Goal: Information Seeking & Learning: Learn about a topic

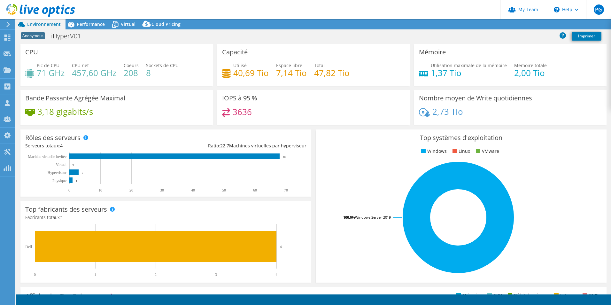
select select "USD"
drag, startPoint x: 97, startPoint y: 26, endPoint x: 97, endPoint y: 23, distance: 3.2
click at [97, 24] on span "Performance" at bounding box center [91, 24] width 28 height 6
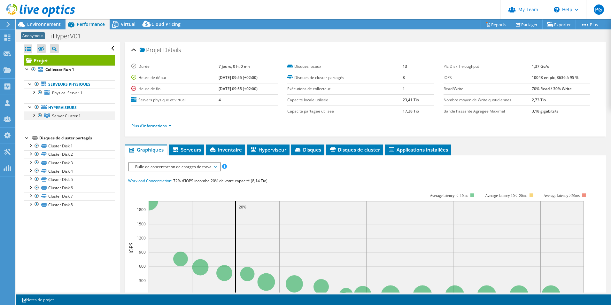
click at [32, 114] on div at bounding box center [33, 115] width 6 height 6
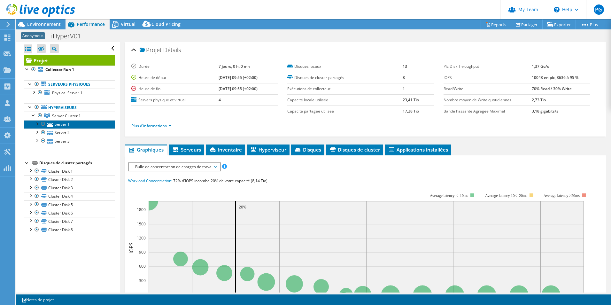
click at [57, 122] on link "Server 1" at bounding box center [69, 124] width 91 height 8
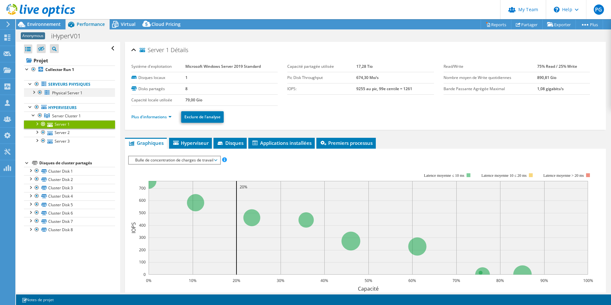
click at [34, 90] on div at bounding box center [33, 92] width 6 height 6
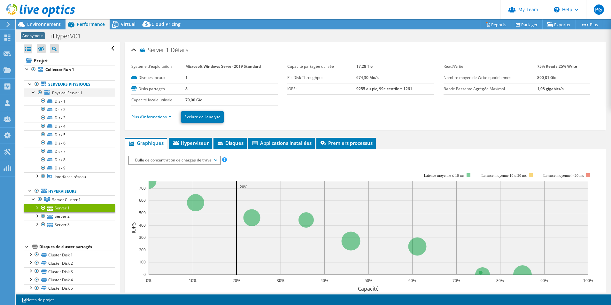
click at [34, 92] on div at bounding box center [33, 92] width 6 height 6
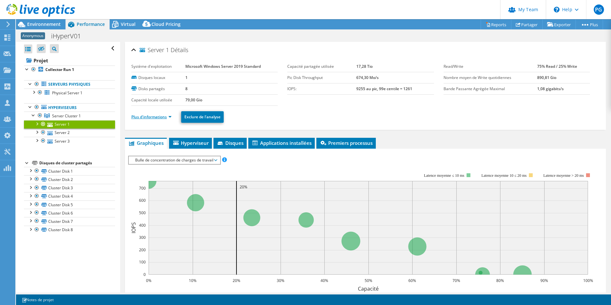
click at [160, 116] on link "Plus d'informations" at bounding box center [151, 116] width 40 height 5
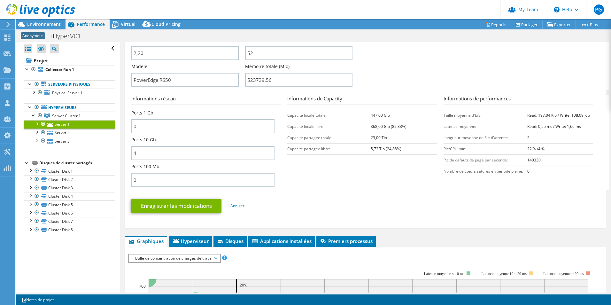
scroll to position [160, 0]
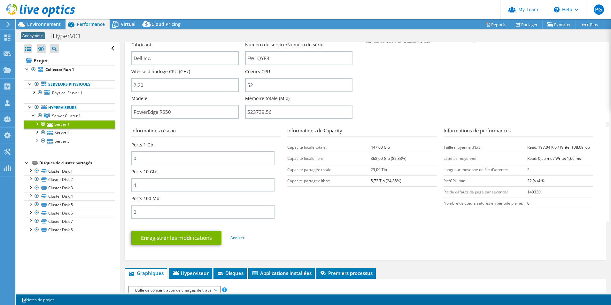
click at [328, 217] on section "Informations réseau Ports 1 Gb: 0 Ports 10 Gb: 4 Ports 100 Mb: 0 Informations d…" at bounding box center [367, 174] width 472 height 95
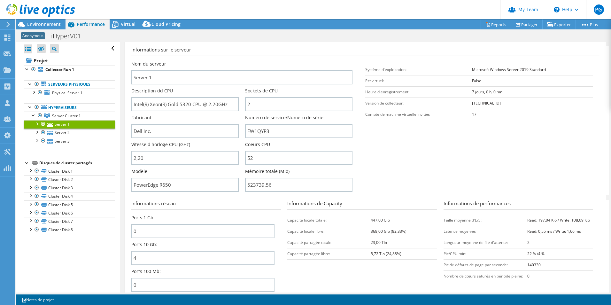
scroll to position [0, 0]
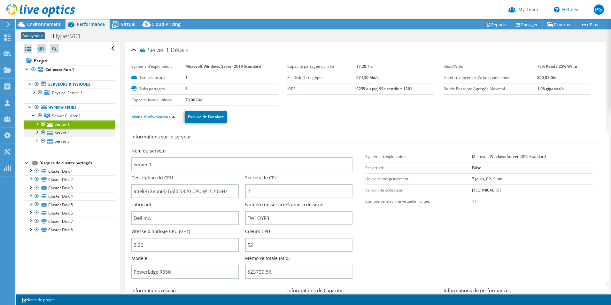
click at [39, 130] on div at bounding box center [37, 132] width 6 height 6
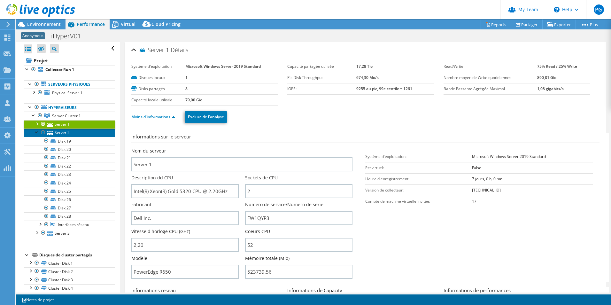
click at [72, 133] on link "Server 2" at bounding box center [69, 133] width 91 height 8
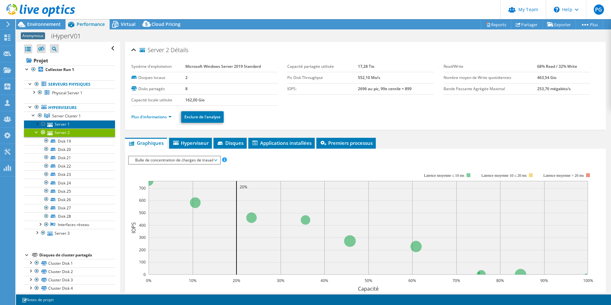
click at [66, 123] on link "Server 1" at bounding box center [69, 124] width 91 height 8
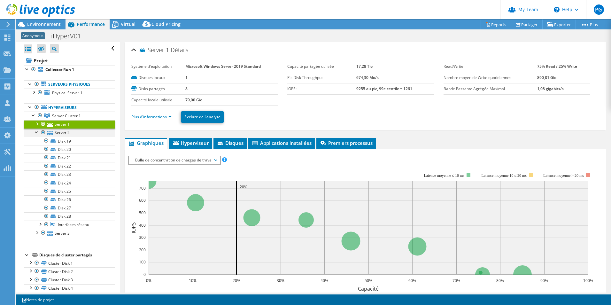
click at [37, 130] on div at bounding box center [37, 132] width 6 height 6
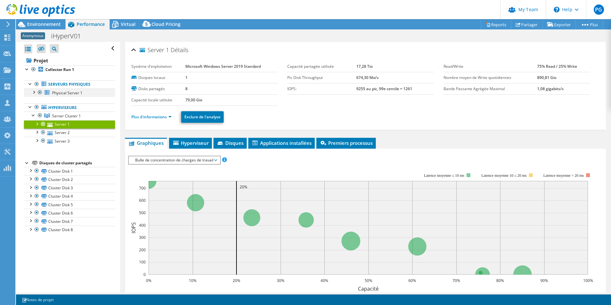
click at [34, 92] on div at bounding box center [33, 92] width 6 height 6
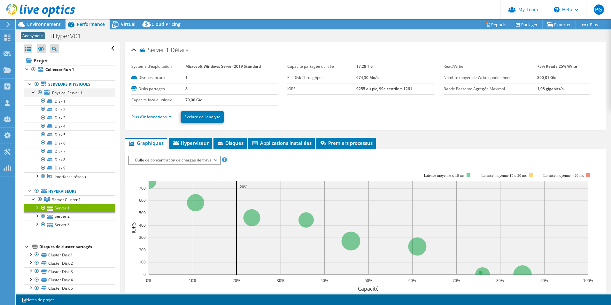
click at [34, 93] on div at bounding box center [33, 92] width 6 height 6
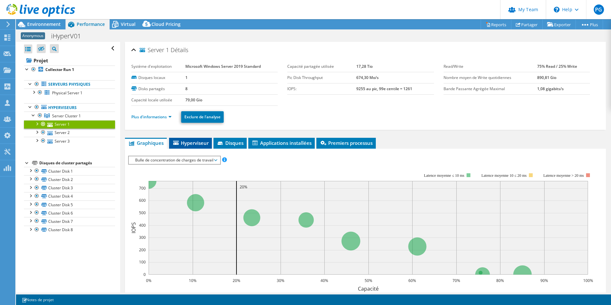
click at [177, 140] on span "Hyperviseur" at bounding box center [190, 143] width 36 height 6
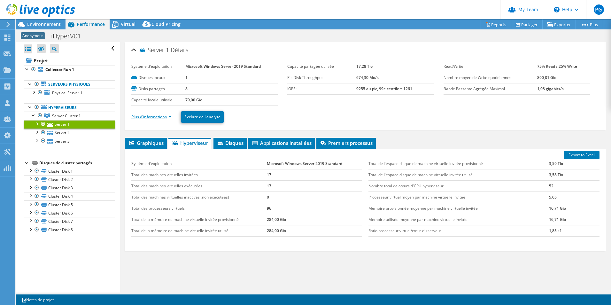
click at [158, 117] on link "Plus d'informations" at bounding box center [151, 116] width 40 height 5
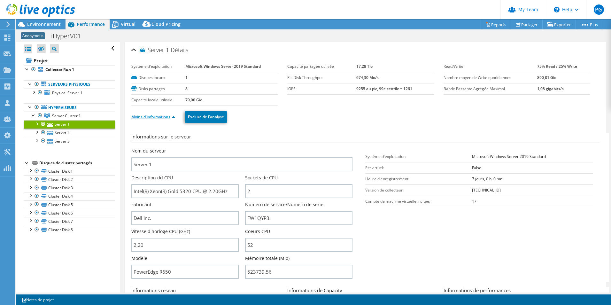
click at [152, 118] on link "Moins d'informations" at bounding box center [153, 116] width 44 height 5
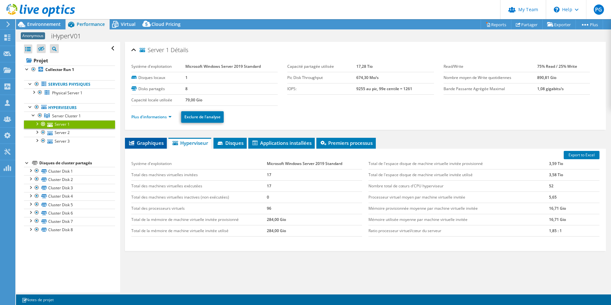
click at [151, 142] on span "Graphiques" at bounding box center [145, 143] width 35 height 6
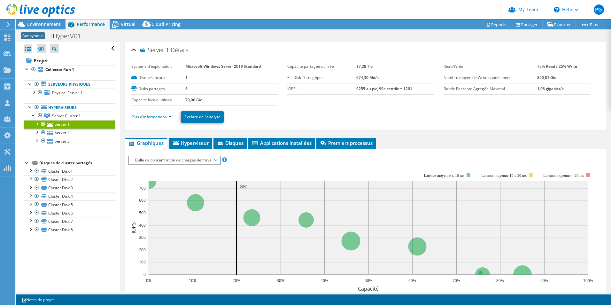
click at [184, 158] on span "Bulle de concentration de charges de travail" at bounding box center [174, 160] width 85 height 8
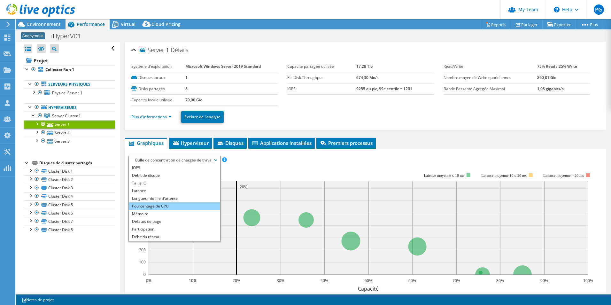
click at [168, 206] on li "Pourcentage de CPU" at bounding box center [174, 206] width 91 height 8
